Goal: Use online tool/utility: Utilize a website feature to perform a specific function

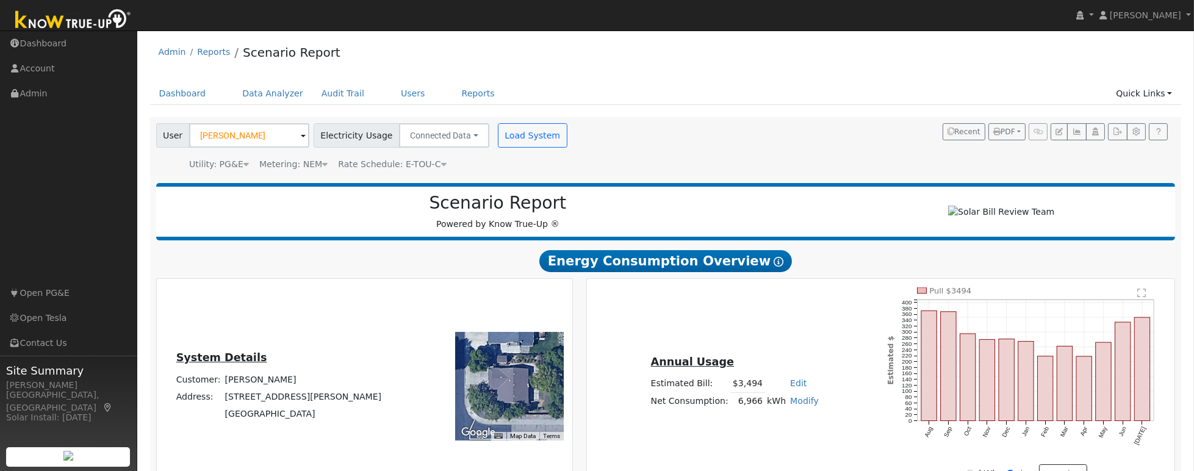
scroll to position [1, 0]
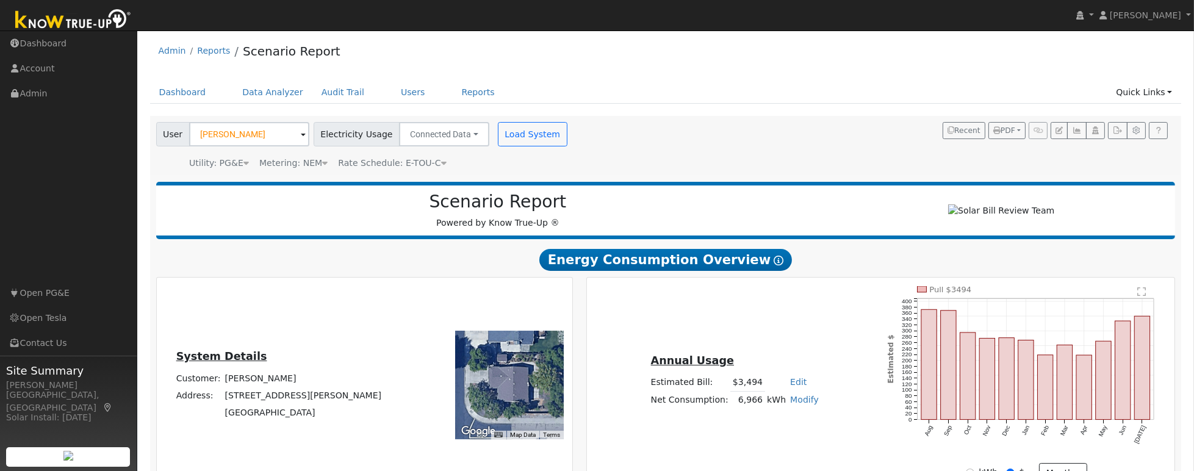
click at [301, 132] on span at bounding box center [303, 135] width 5 height 14
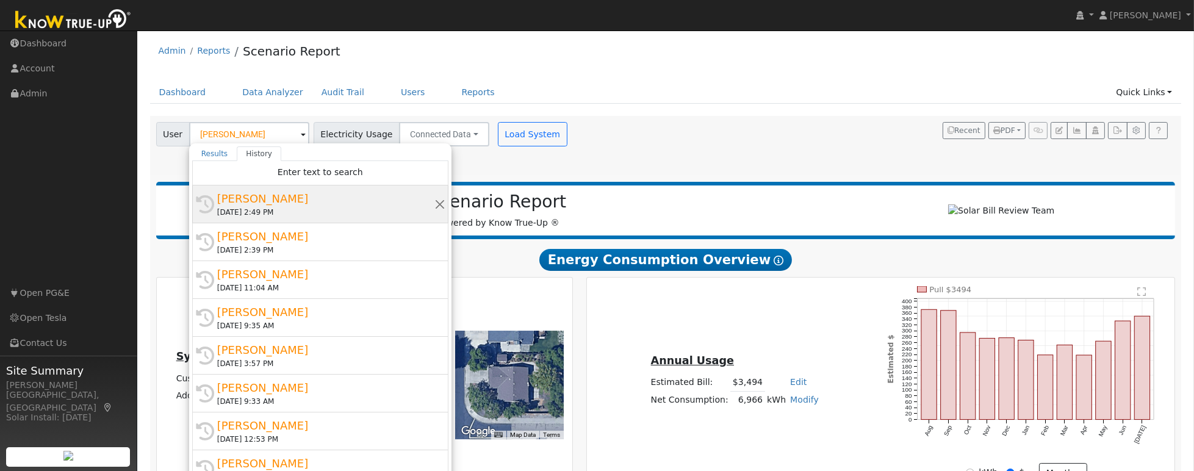
click at [282, 197] on div "[PERSON_NAME]" at bounding box center [325, 198] width 217 height 16
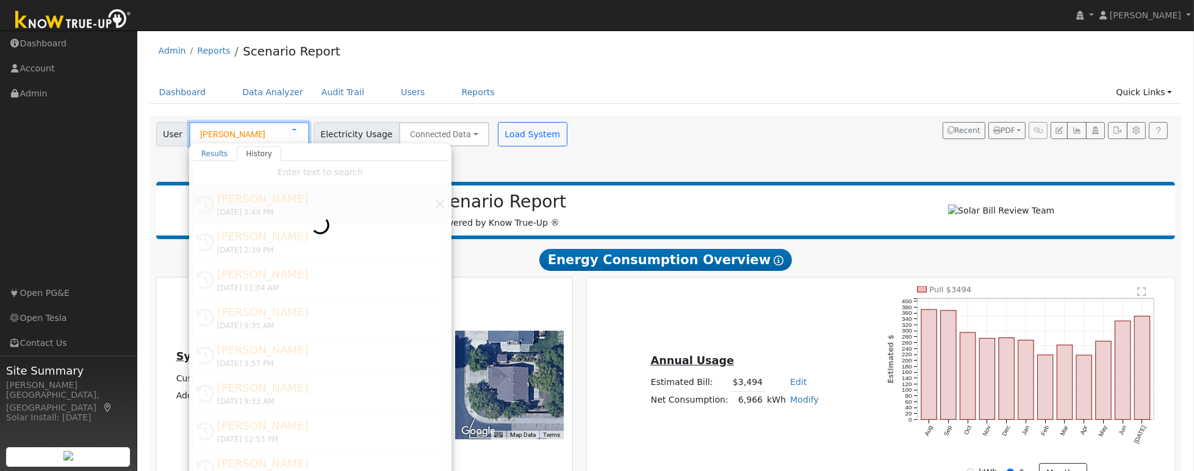
type input "[PERSON_NAME]"
type input "Pacific Gas & Electric"
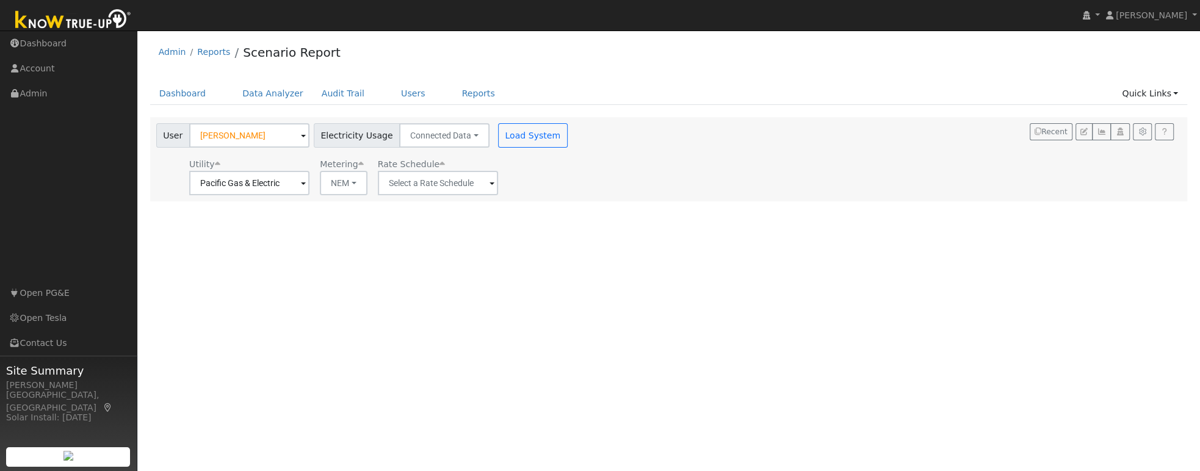
click at [306, 184] on span at bounding box center [303, 184] width 5 height 14
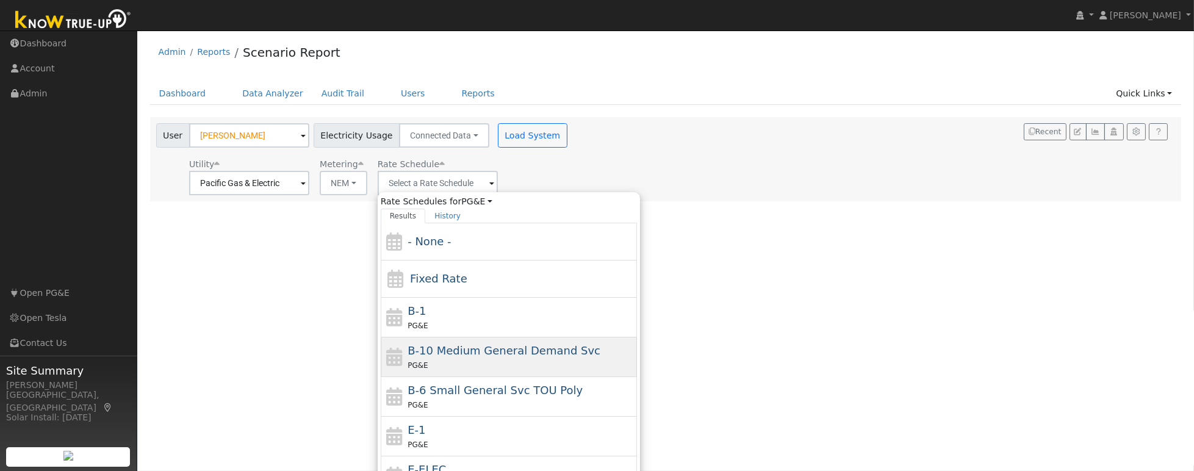
scroll to position [130, 0]
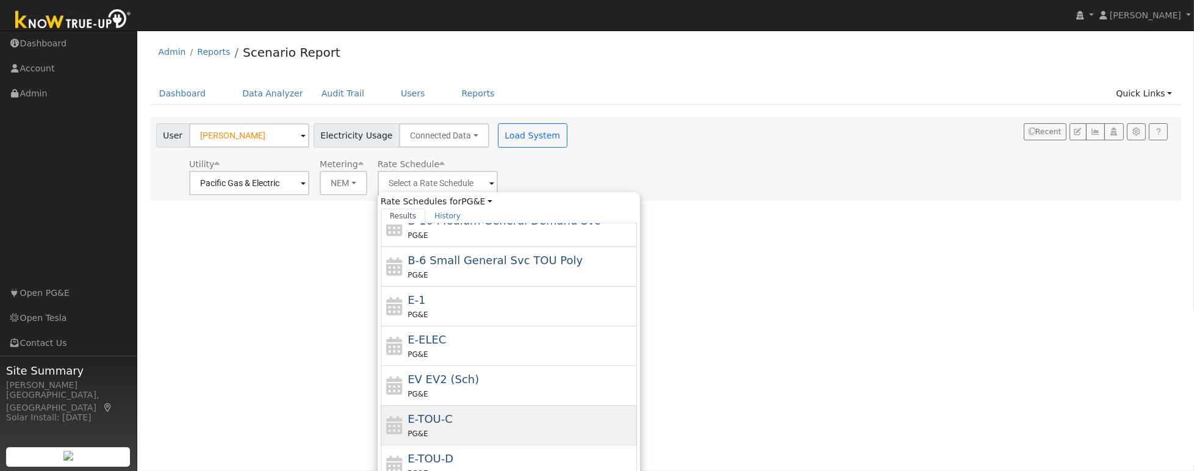
click at [441, 427] on div "PG&E" at bounding box center [521, 433] width 226 height 13
type input "E-TOU-C"
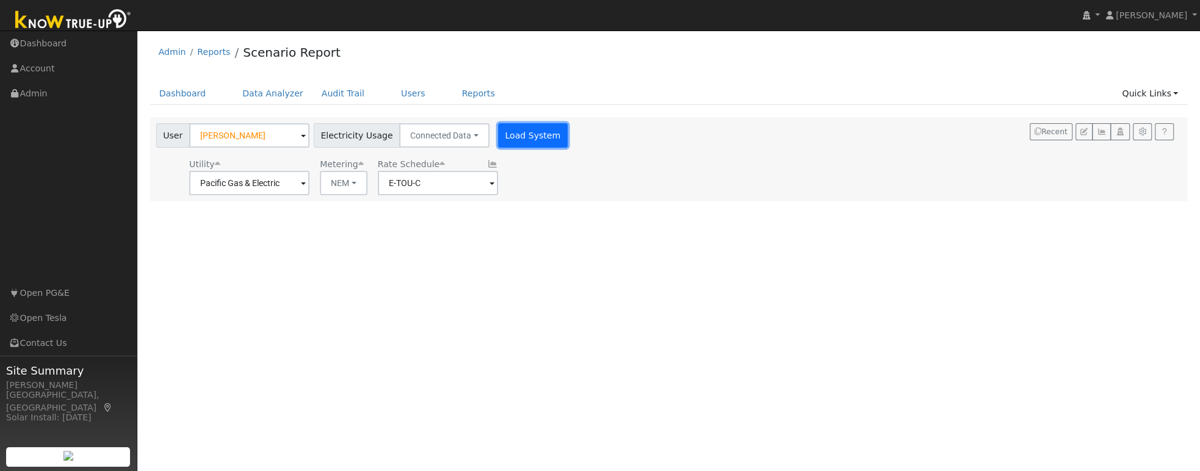
click at [517, 145] on button "Load System" at bounding box center [533, 135] width 70 height 24
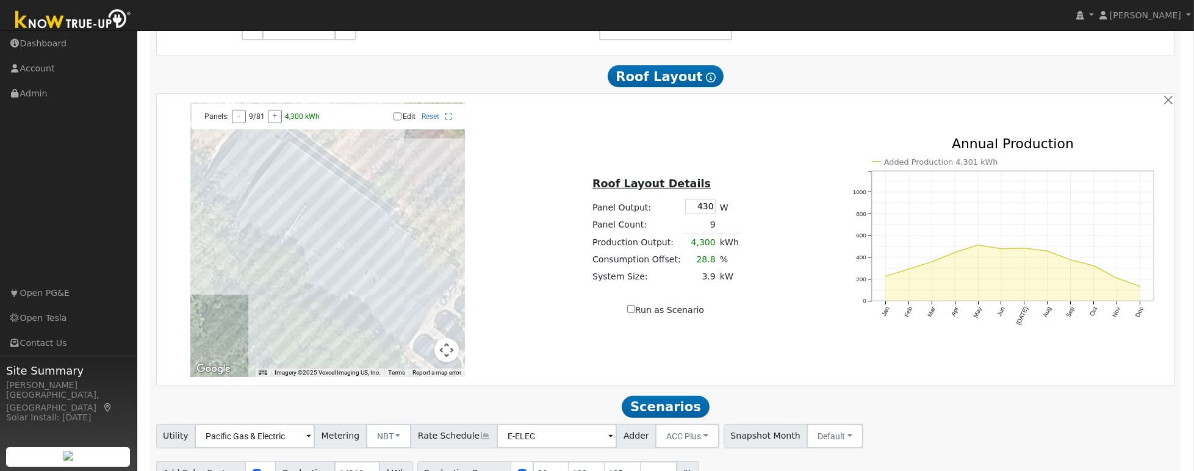
scroll to position [797, 0]
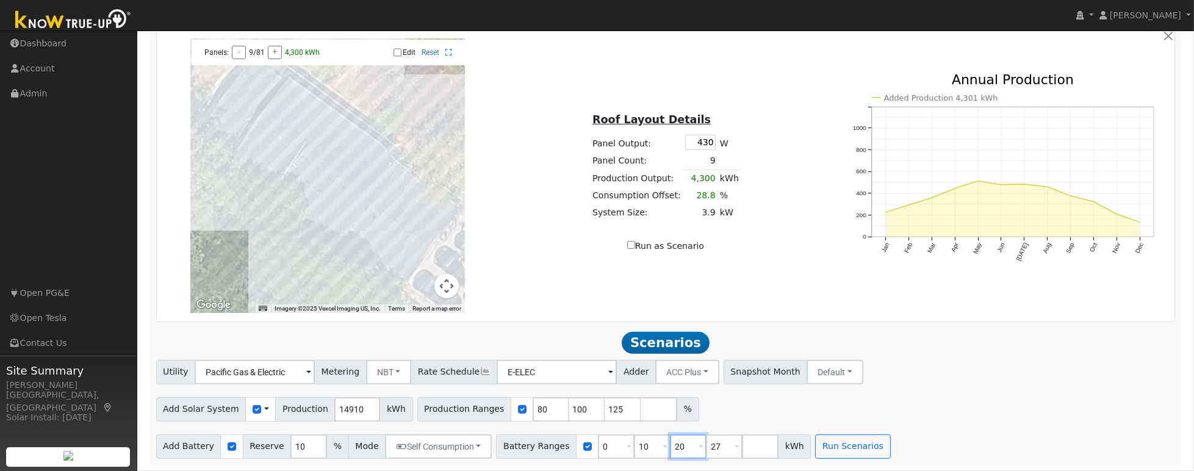
drag, startPoint x: 672, startPoint y: 447, endPoint x: 658, endPoint y: 447, distance: 14.0
click at [670, 447] on input "20" at bounding box center [688, 446] width 37 height 24
type input "27"
type input "30"
drag, startPoint x: 635, startPoint y: 447, endPoint x: 611, endPoint y: 445, distance: 23.9
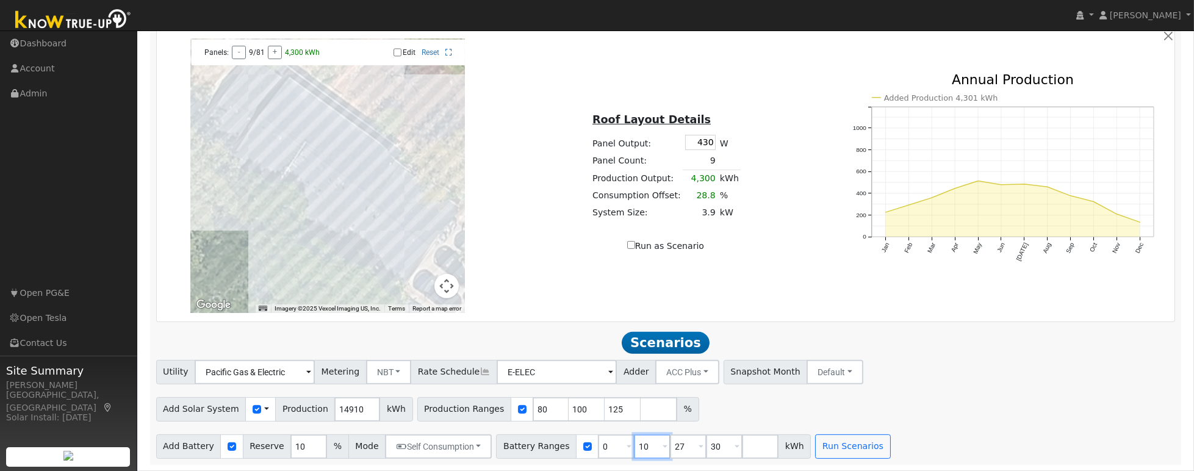
click at [611, 445] on div "Battery Ranges 0 Overrides Reserve % Mode None None Self Consumption Peak Savin…" at bounding box center [653, 446] width 315 height 24
type input "27"
type input "30"
type input "27"
click at [797, 445] on button "Run Scenarios" at bounding box center [816, 446] width 75 height 24
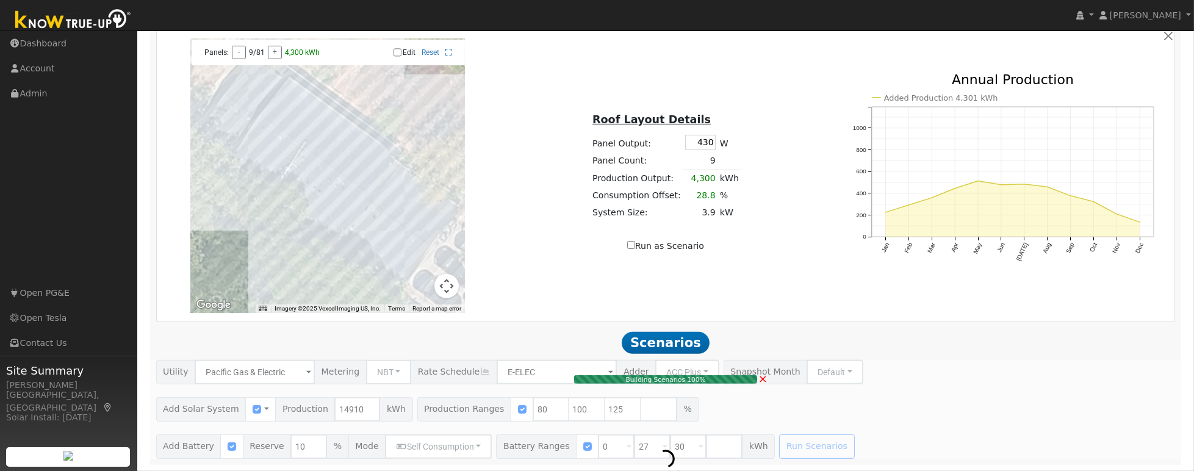
type input "8.0"
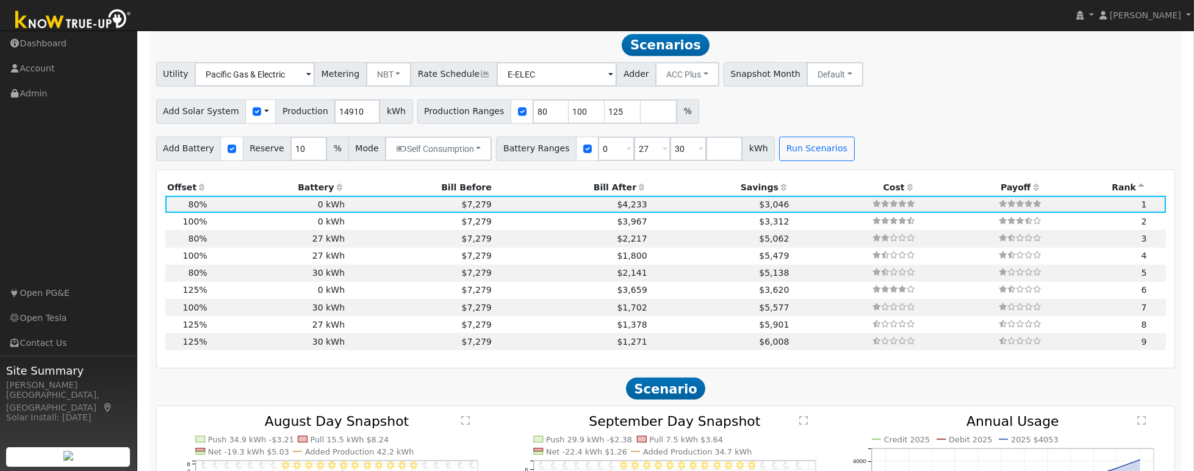
scroll to position [1092, 0]
click at [716, 151] on input "number" at bounding box center [724, 148] width 37 height 24
type input "45"
click at [822, 157] on button "Run Scenarios" at bounding box center [852, 148] width 75 height 24
